Goal: Check status: Check status

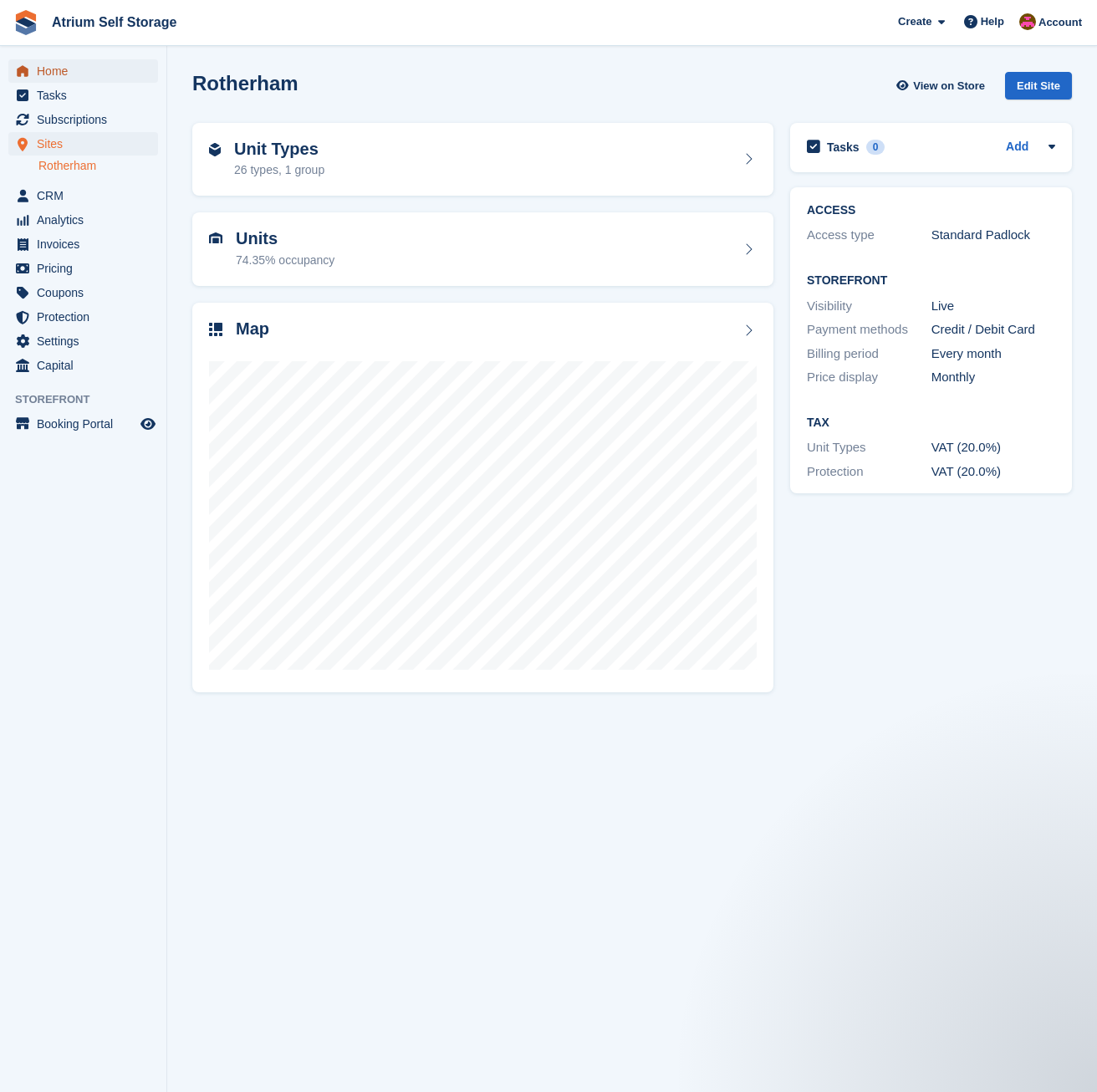
click at [54, 72] on span "Home" at bounding box center [87, 71] width 101 height 24
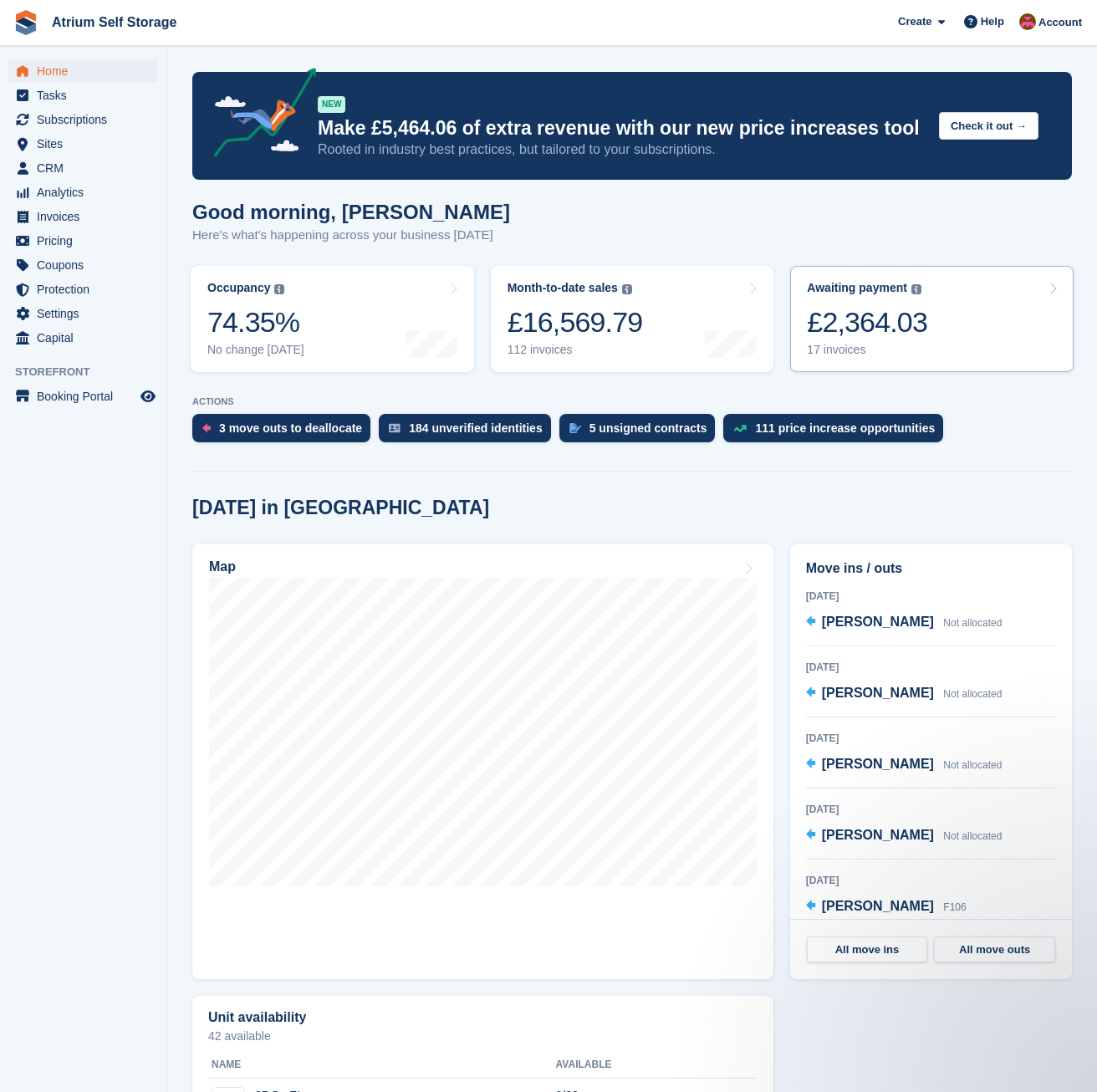
click at [923, 320] on link "Awaiting payment The total outstanding balance on all open invoices. £2,364.03 …" at bounding box center [931, 319] width 283 height 106
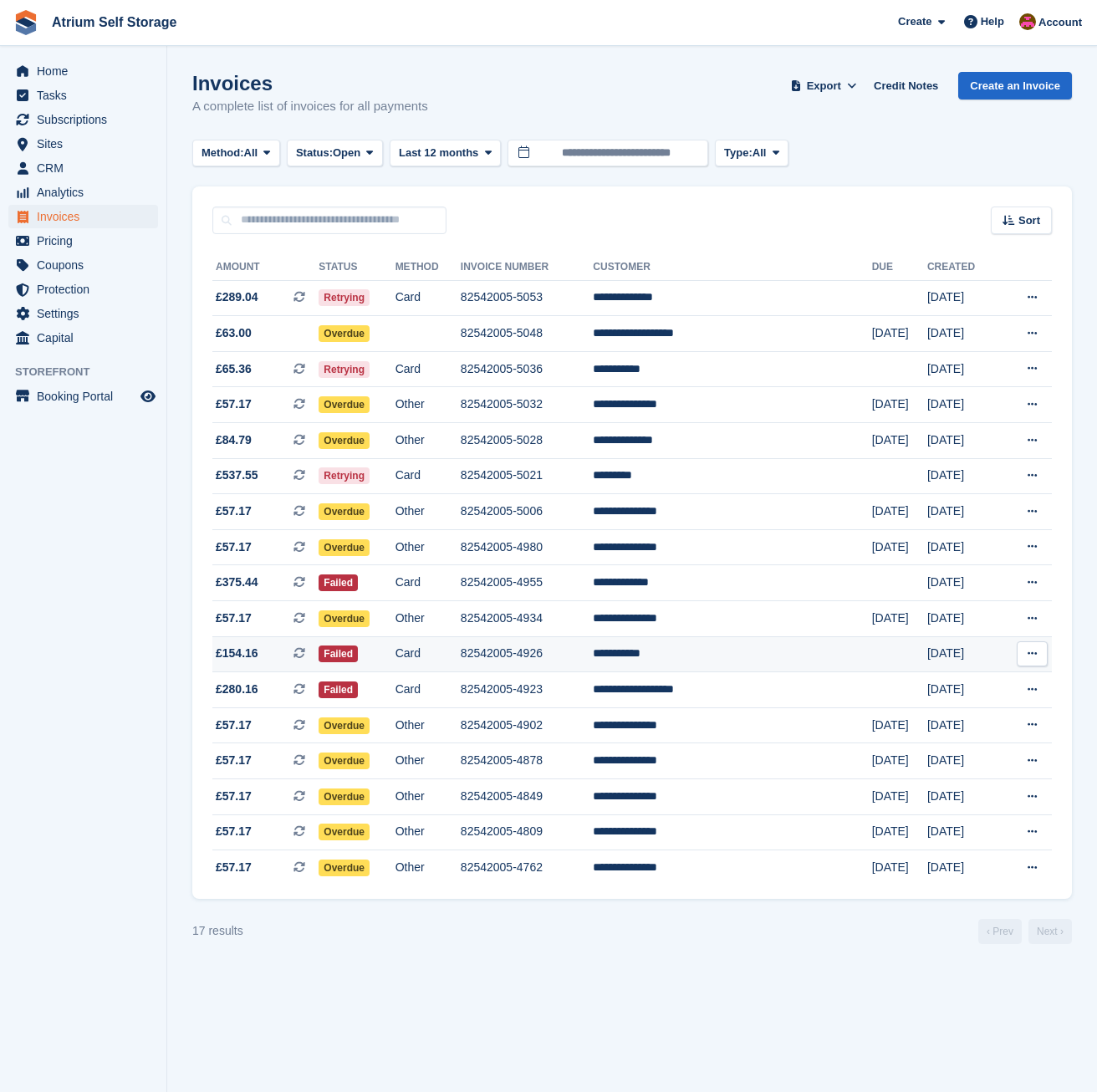
click at [547, 649] on td "82542005-4926" at bounding box center [527, 654] width 133 height 36
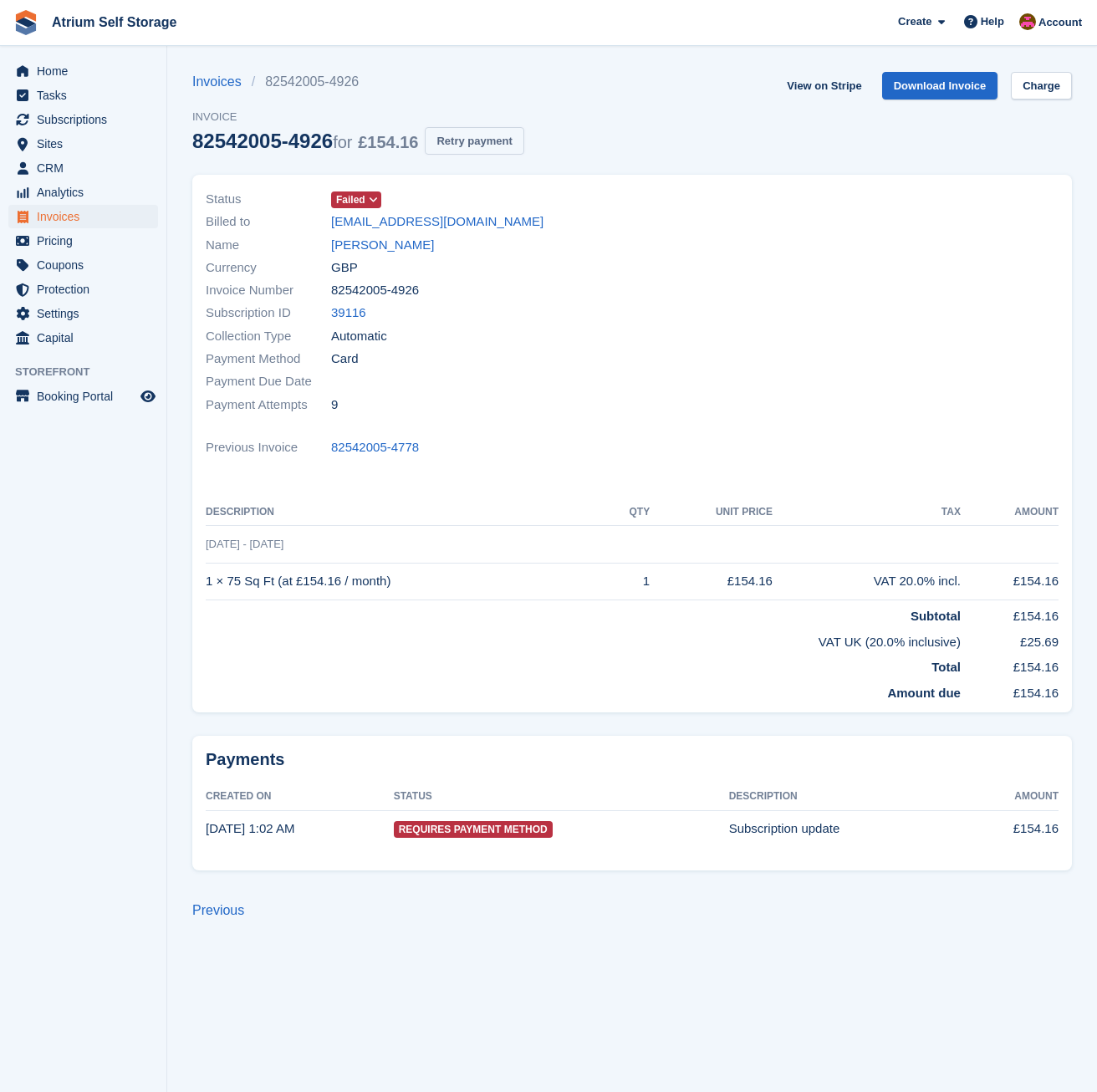
click at [505, 147] on button "Retry payment" at bounding box center [474, 141] width 99 height 27
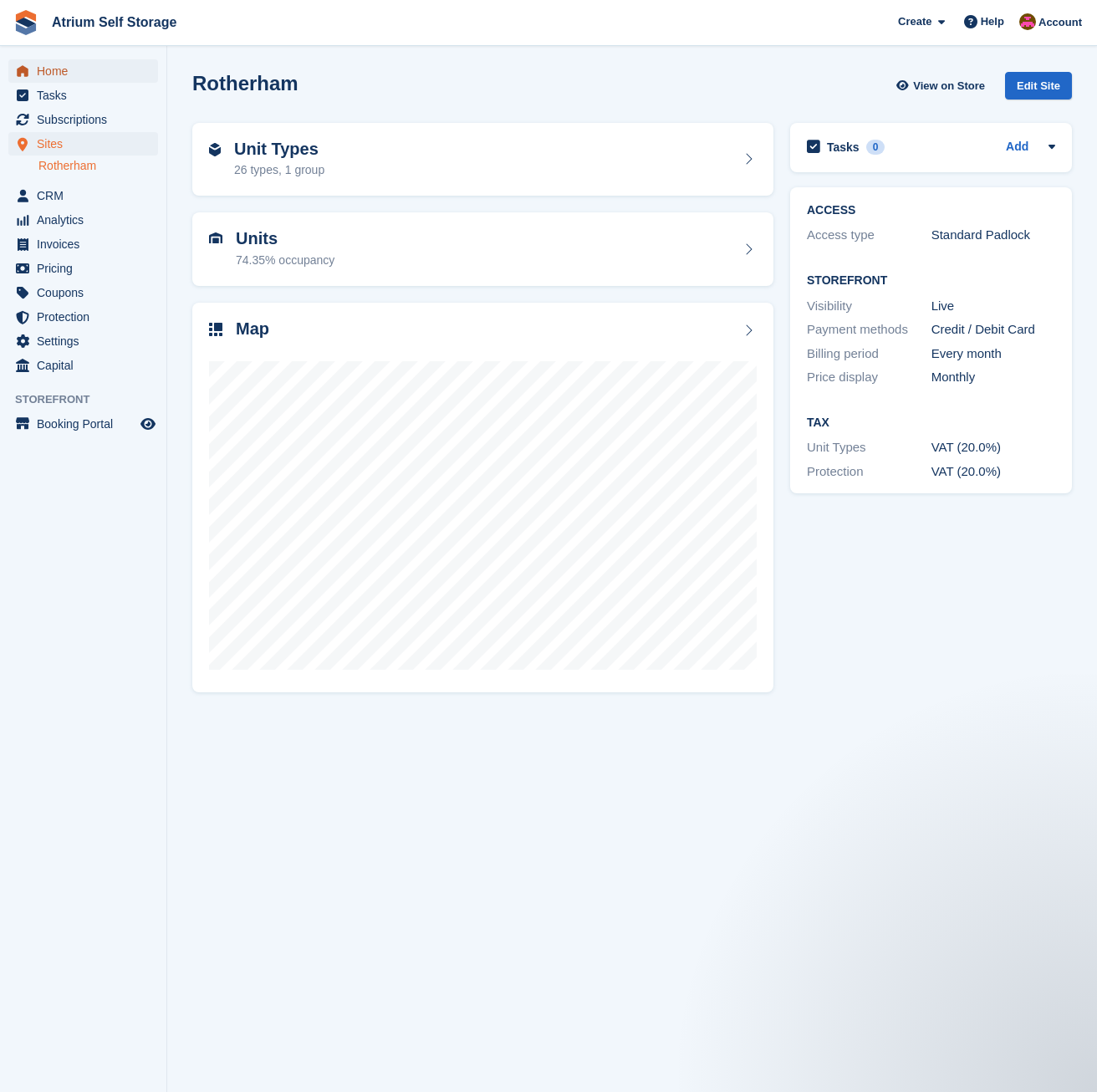
click at [43, 62] on span "Home" at bounding box center [87, 71] width 101 height 24
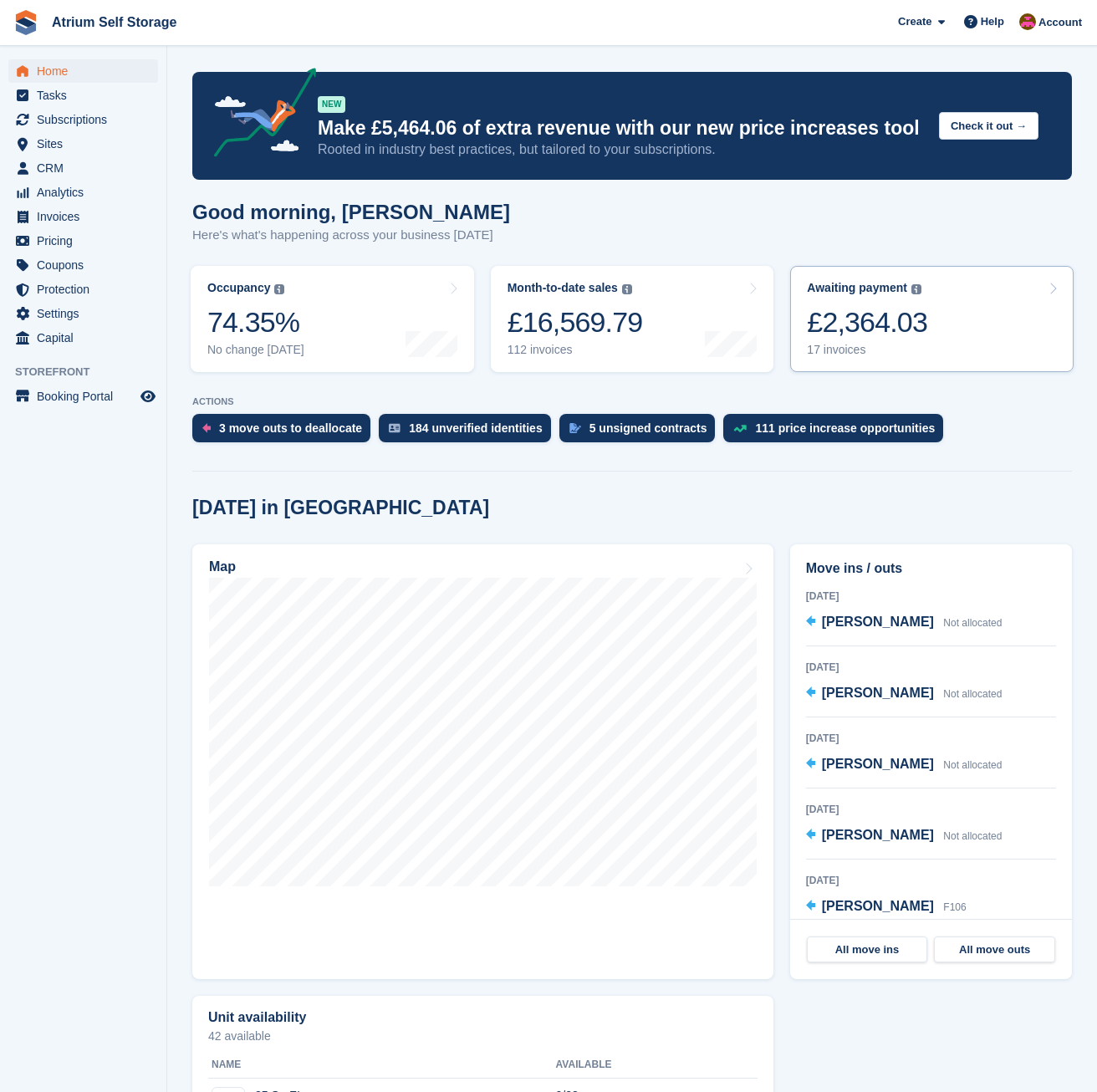
click at [849, 333] on div "£2,364.03" at bounding box center [866, 322] width 120 height 34
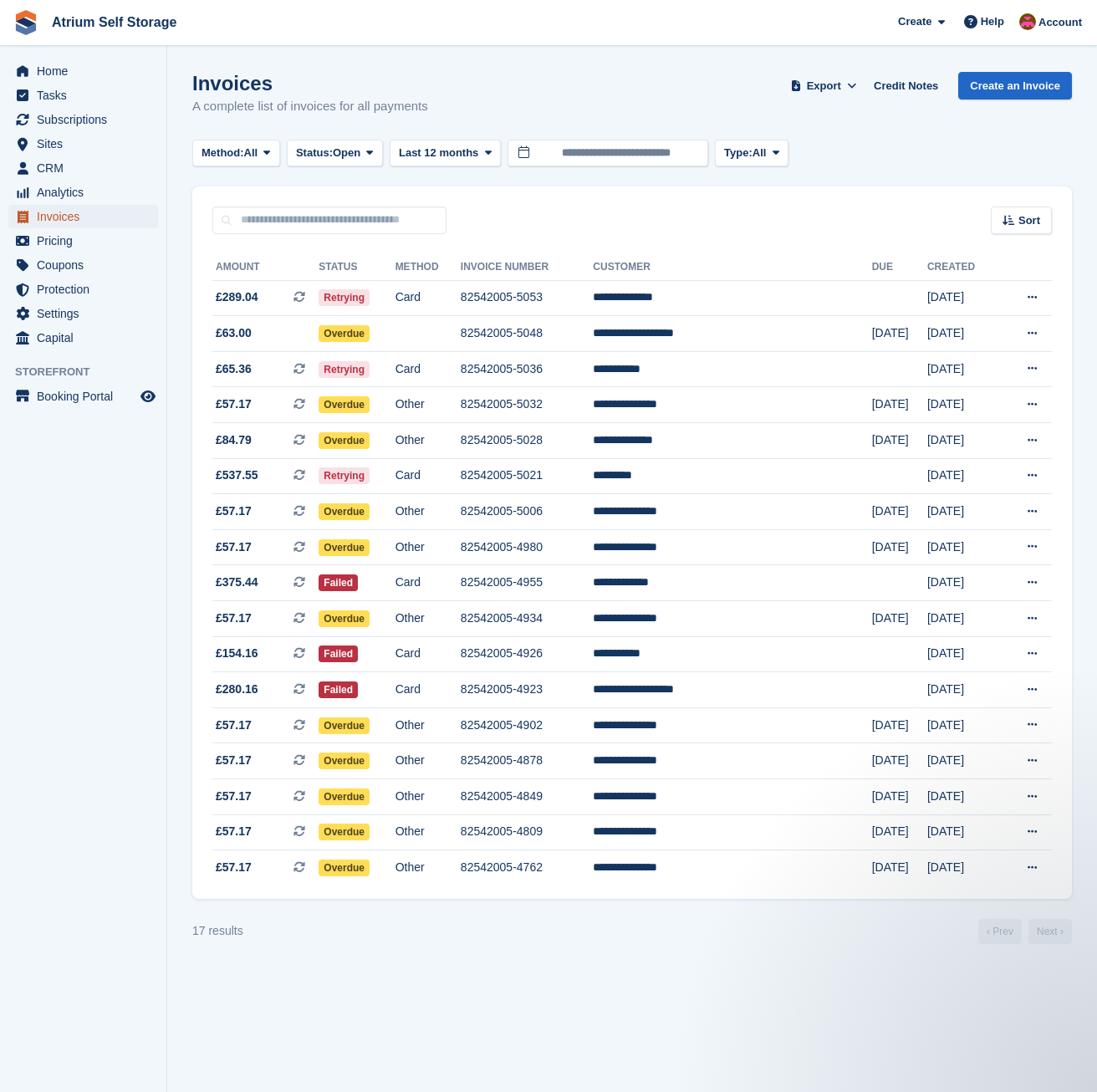
click at [60, 221] on span "Invoices" at bounding box center [87, 217] width 101 height 24
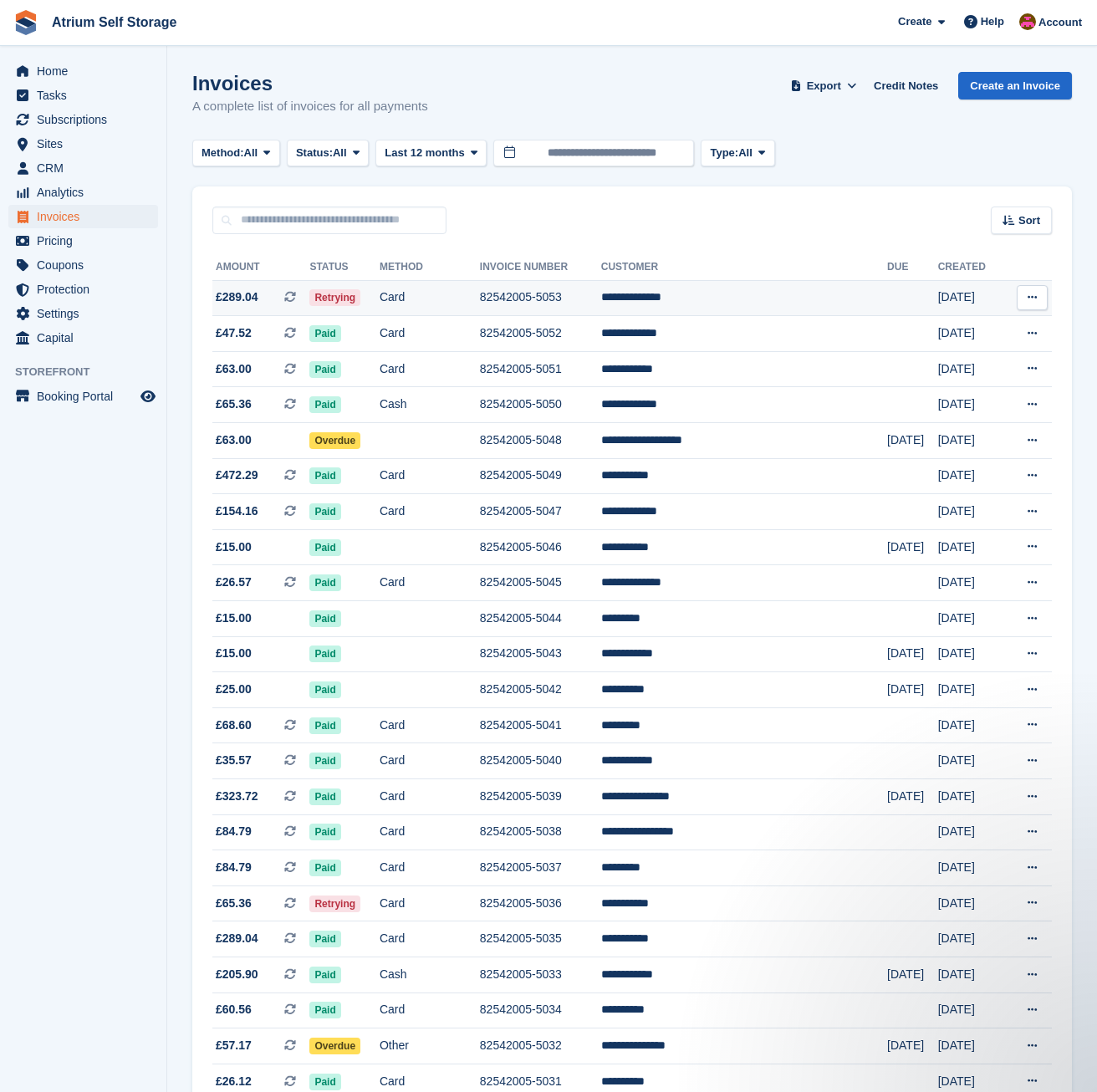
click at [671, 302] on td "**********" at bounding box center [744, 298] width 286 height 36
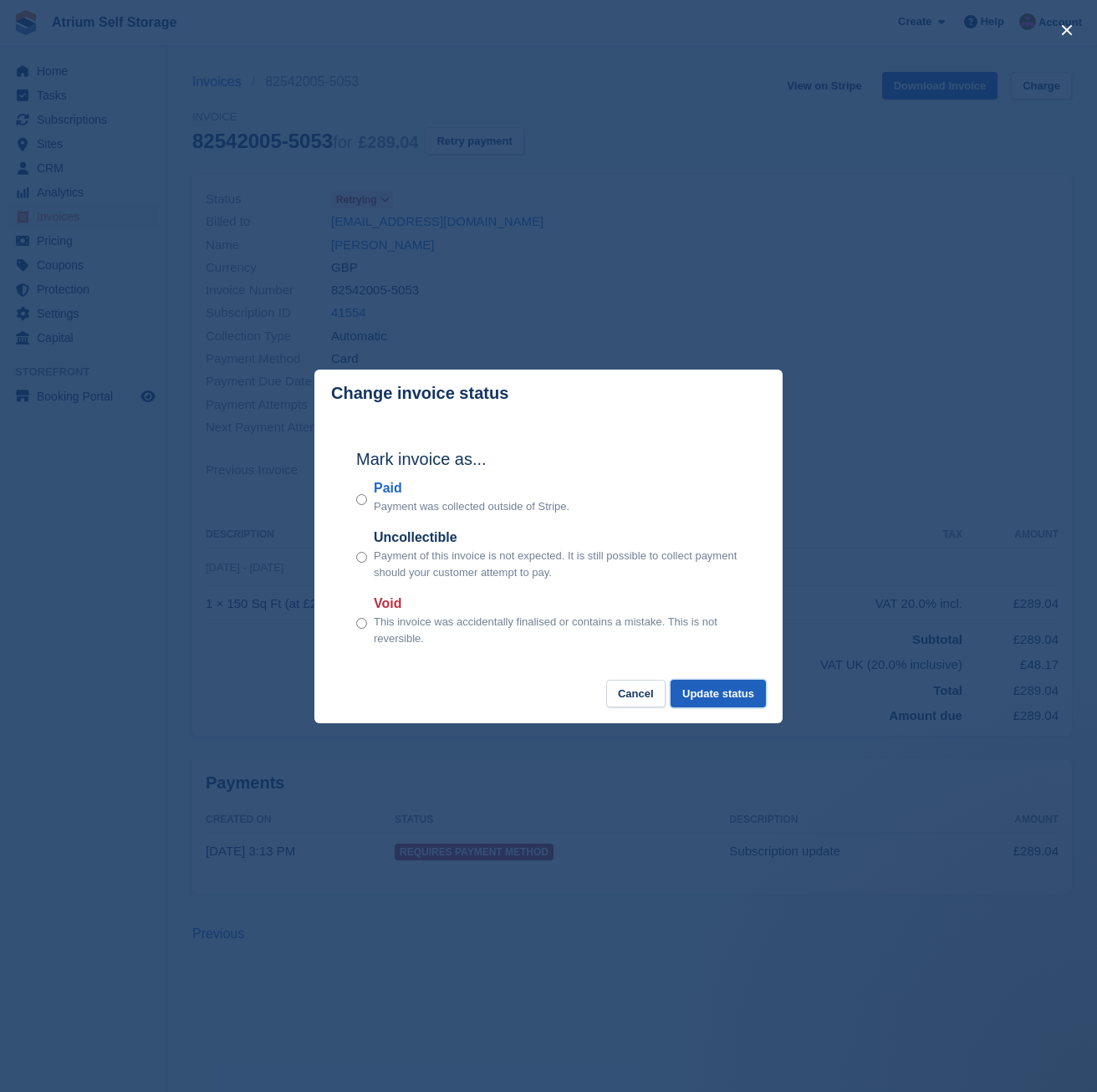
click at [742, 704] on button "Update status" at bounding box center [718, 693] width 95 height 27
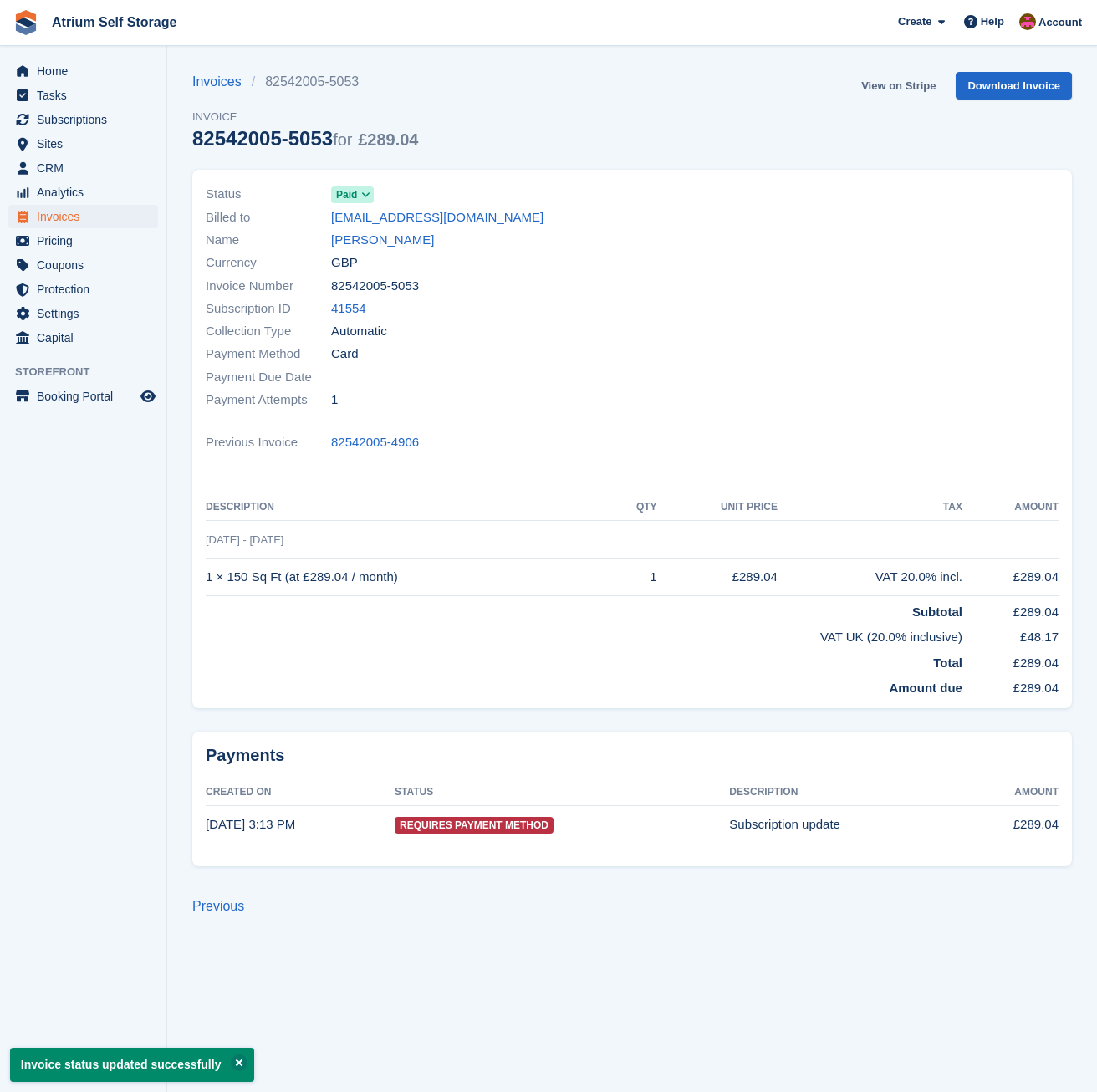
click at [912, 82] on link "View on Stripe" at bounding box center [898, 86] width 88 height 27
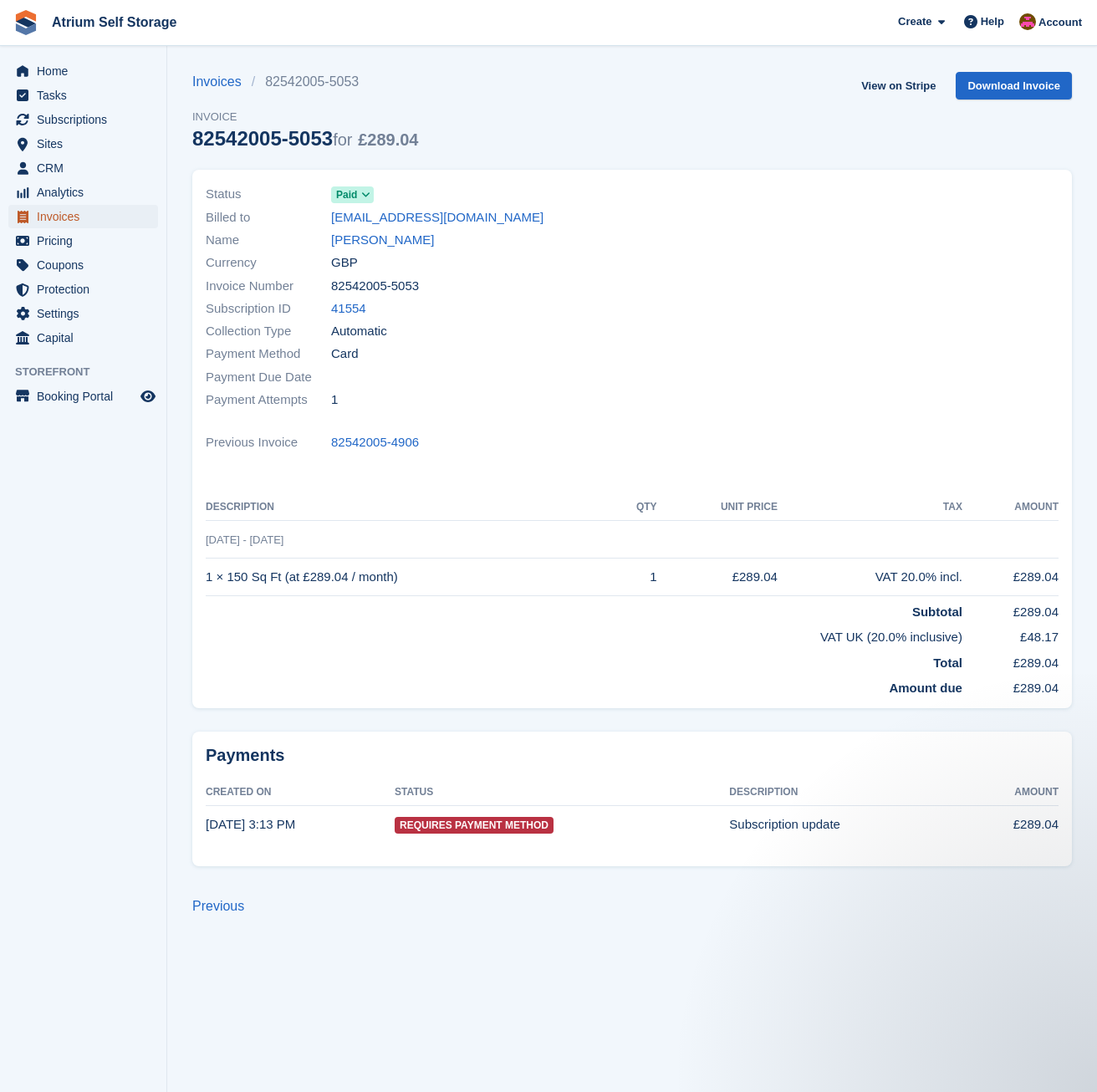
click at [66, 216] on span "Invoices" at bounding box center [87, 217] width 101 height 24
